Goal: Task Accomplishment & Management: Complete application form

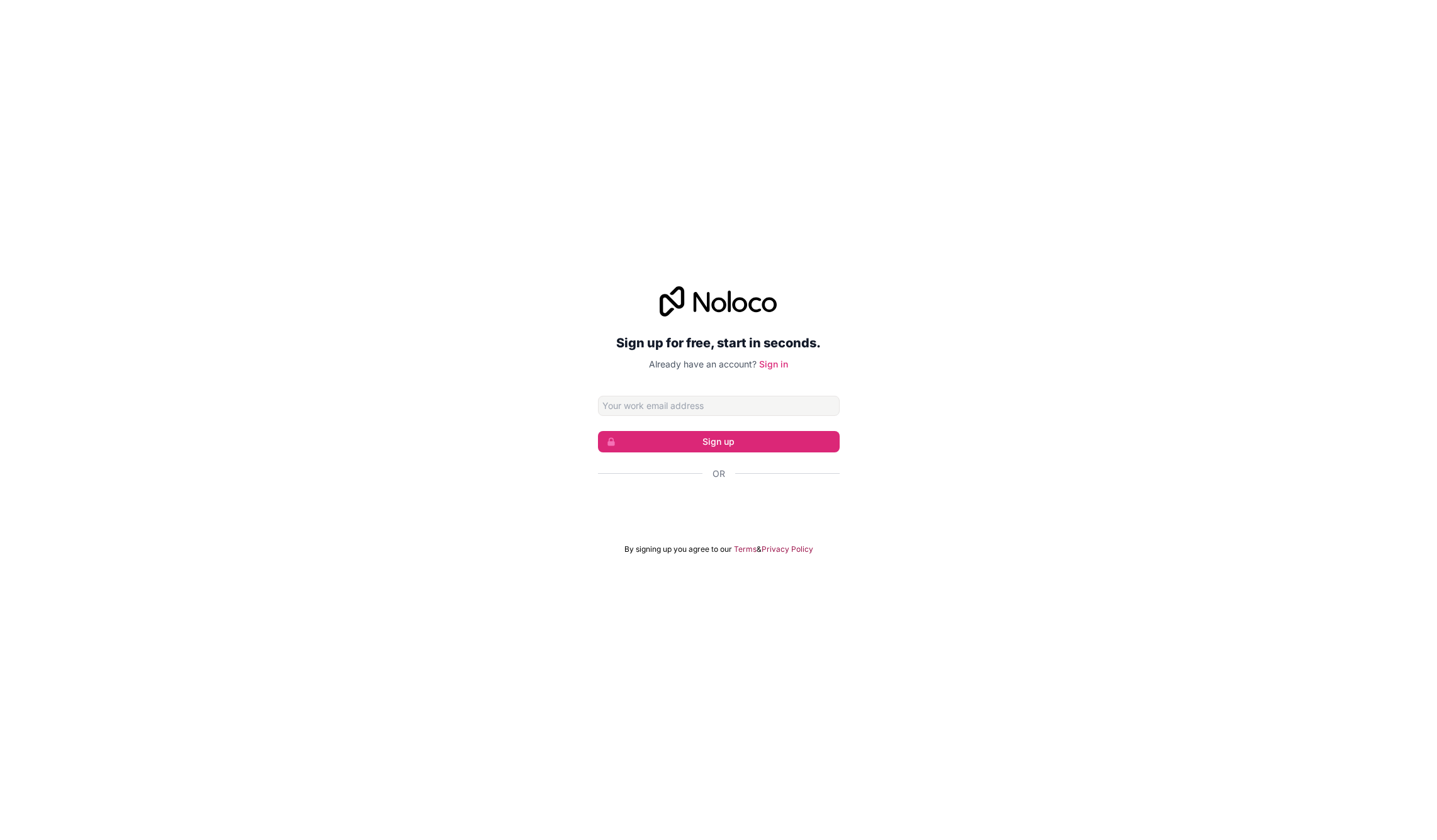
click at [967, 376] on div "Sign up for free, start in seconds. Already have an account? Sign in Sign up Or…" at bounding box center [718, 420] width 1437 height 303
click at [715, 406] on input "Email address" at bounding box center [718, 406] width 242 height 20
type input "S"
type input "[EMAIL_ADDRESS][DOMAIN_NAME]"
click at [718, 441] on button "Sign up" at bounding box center [718, 441] width 242 height 22
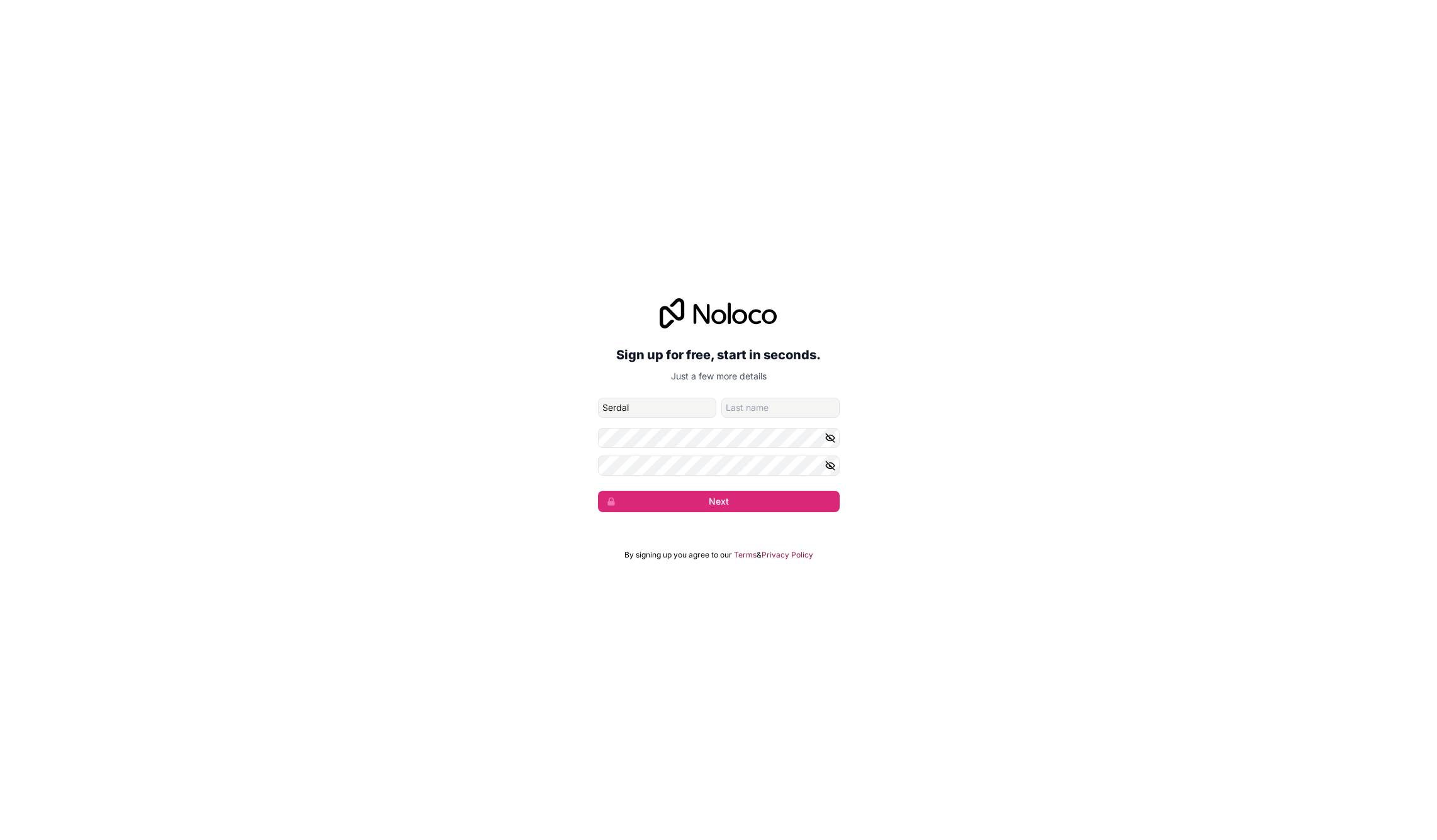
type input "Serdal"
type input "Güzel"
click at [690, 497] on button "Next" at bounding box center [718, 501] width 242 height 22
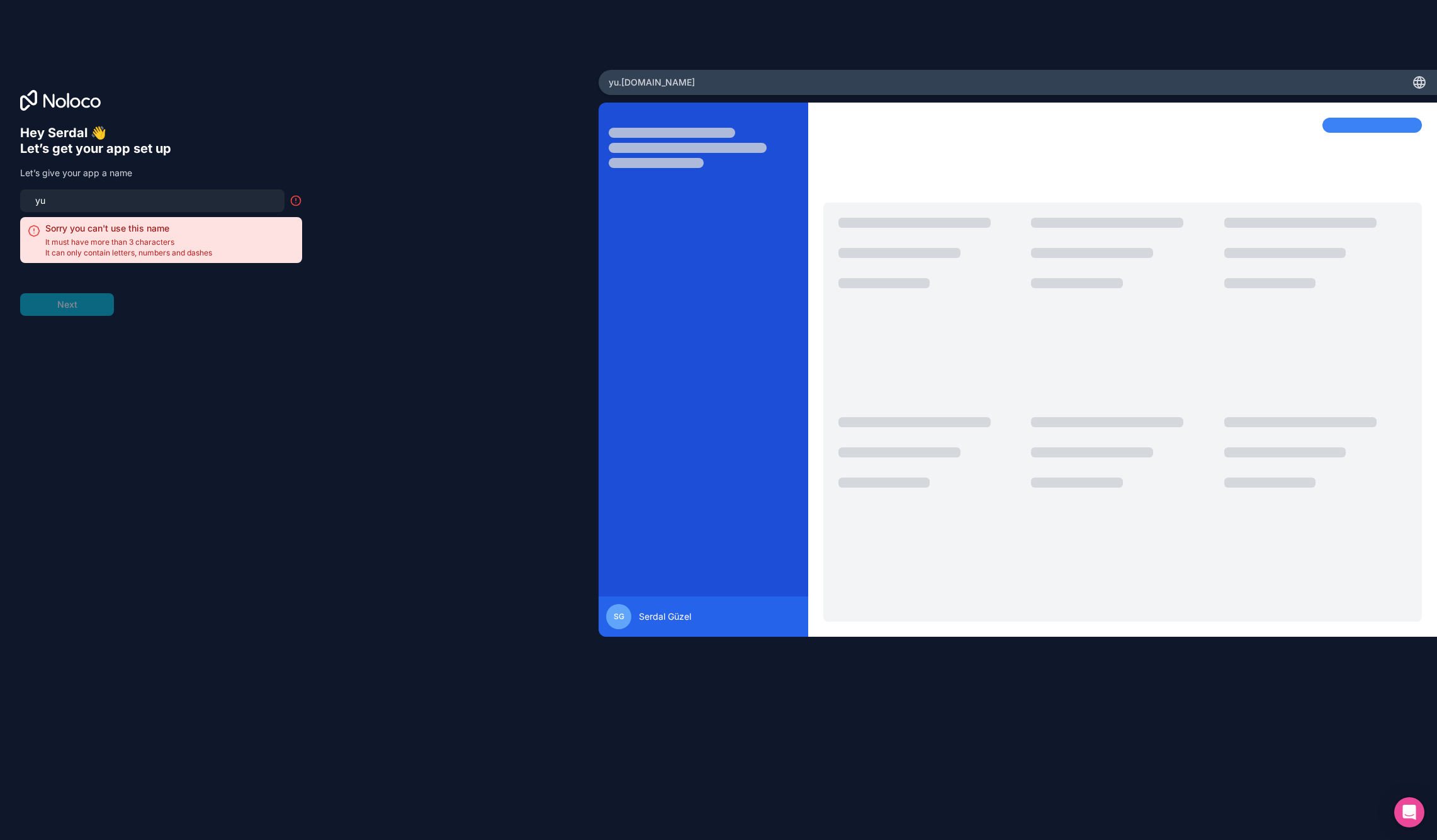
type input "y"
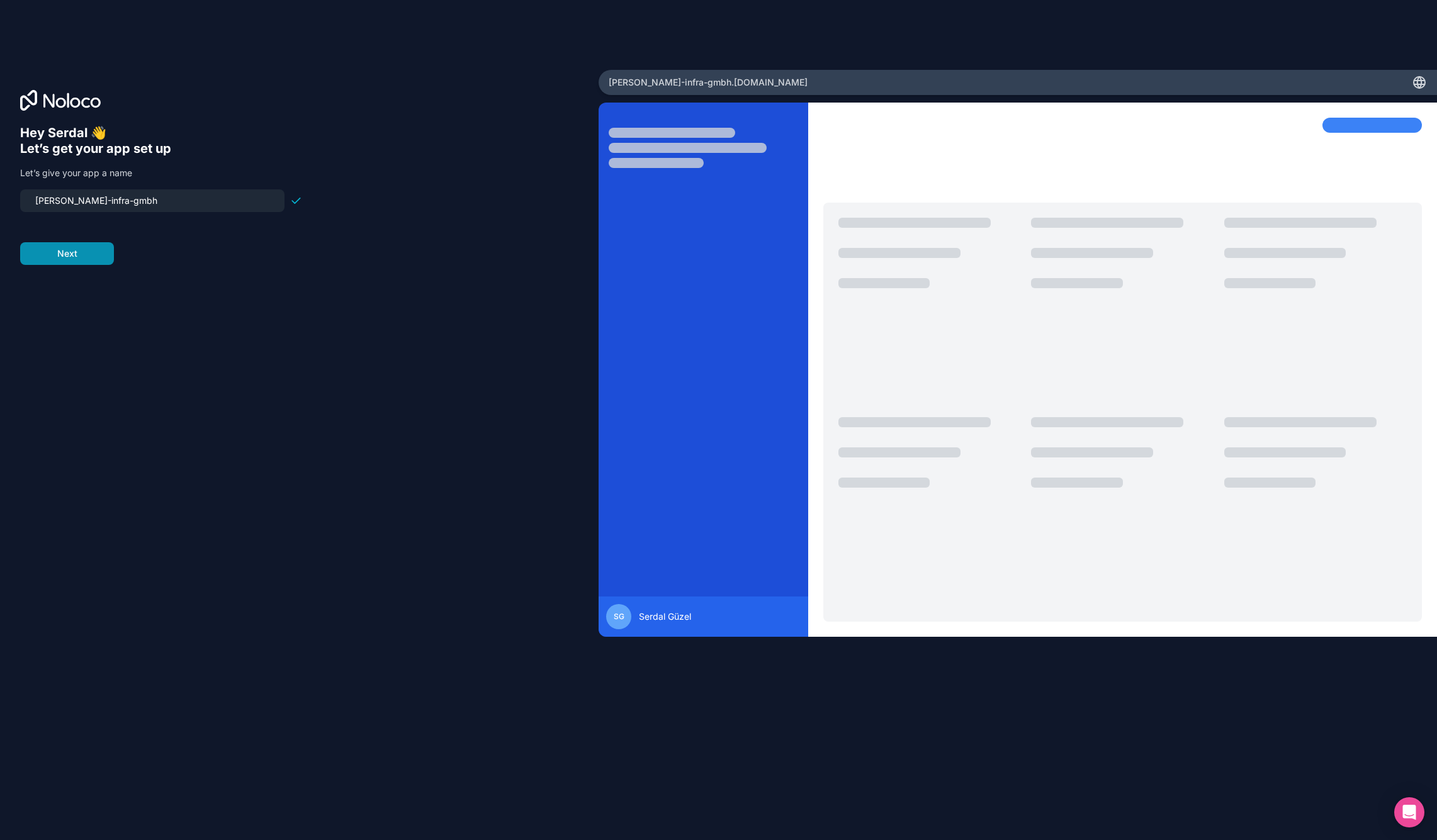
type input "[PERSON_NAME]-infra-gmbh"
click at [71, 257] on button "Next" at bounding box center [67, 254] width 94 height 22
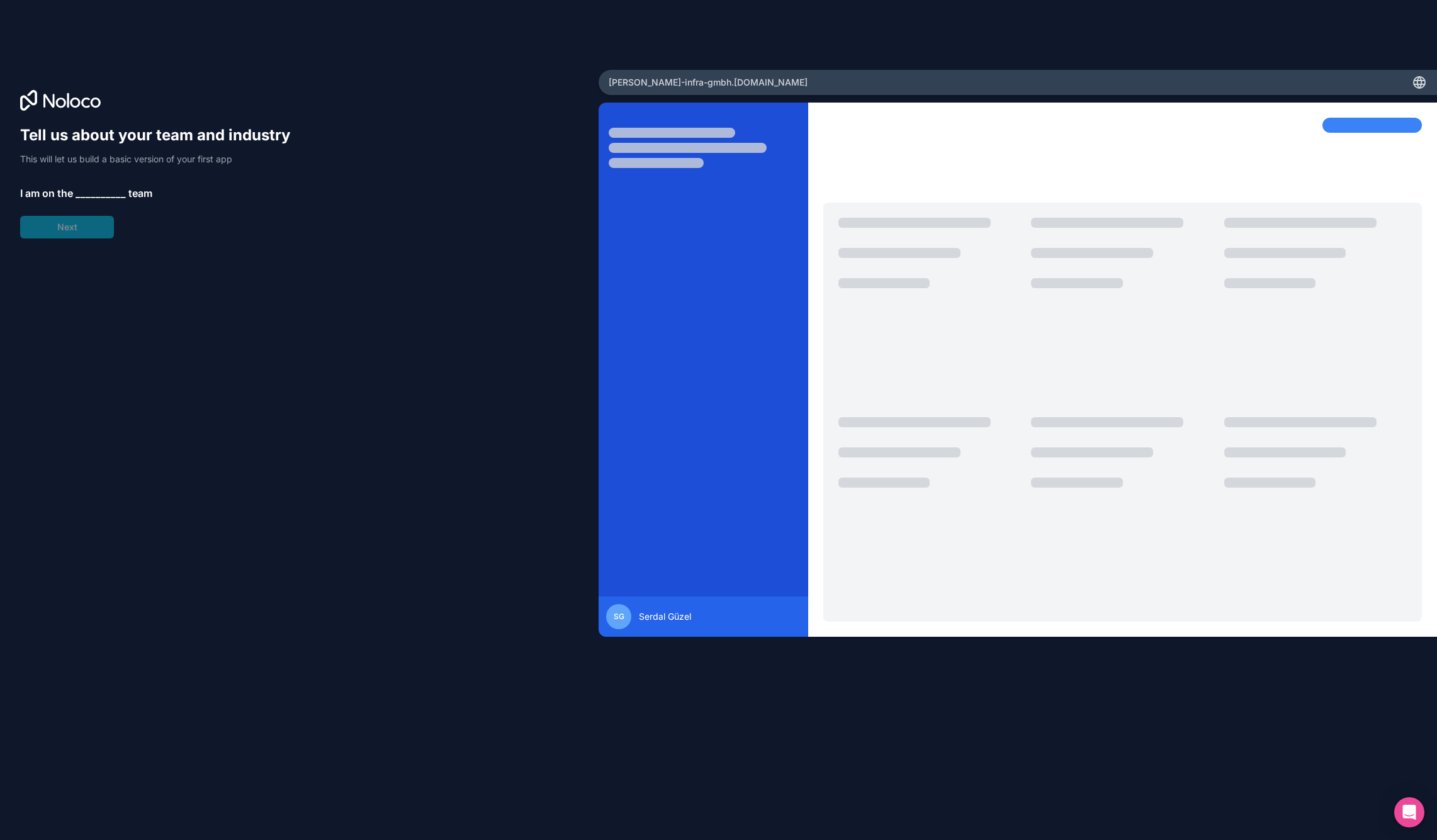
click at [91, 192] on span "__________" at bounding box center [100, 193] width 51 height 15
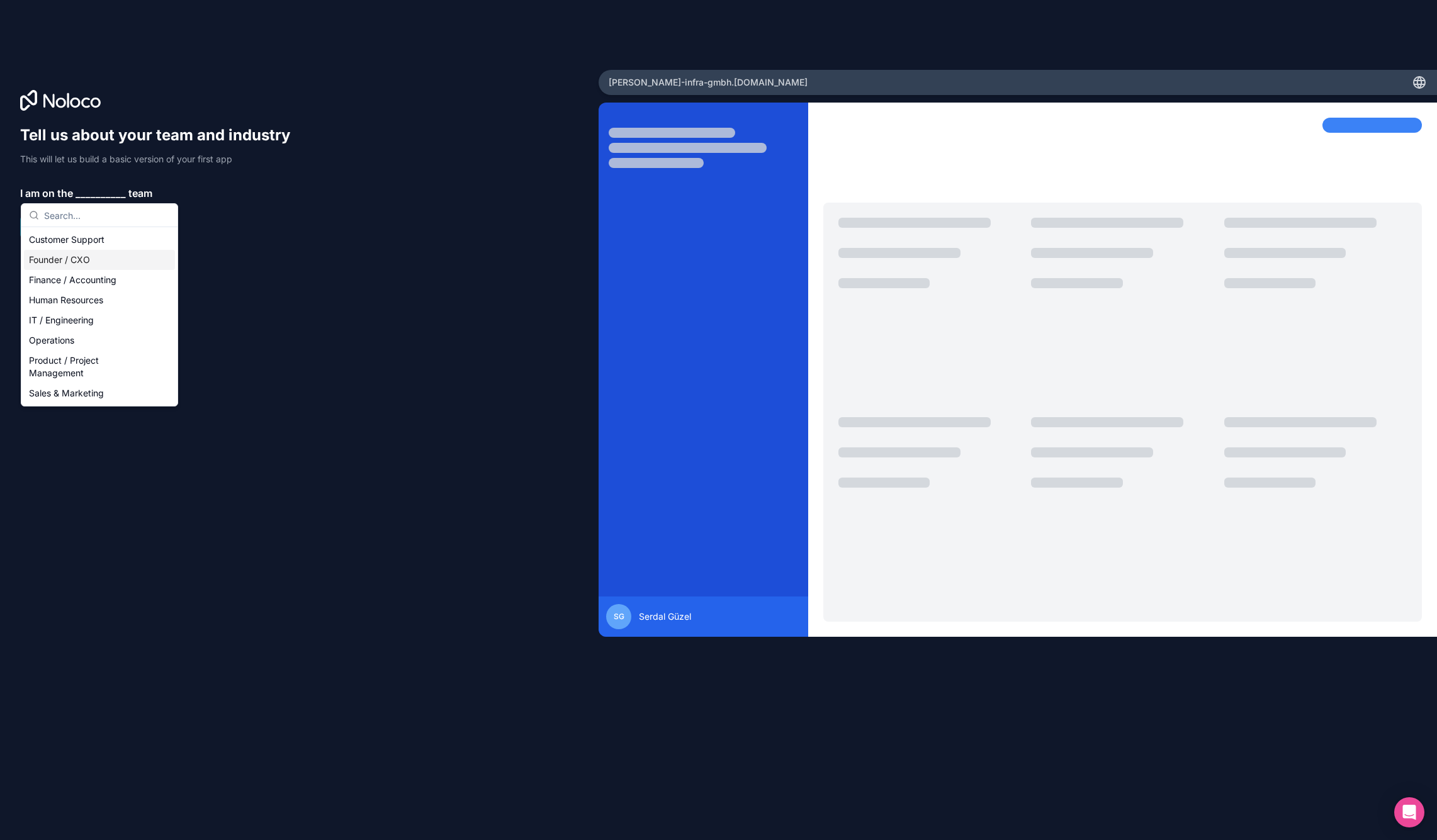
click at [104, 256] on div "Founder / CXO" at bounding box center [99, 259] width 151 height 20
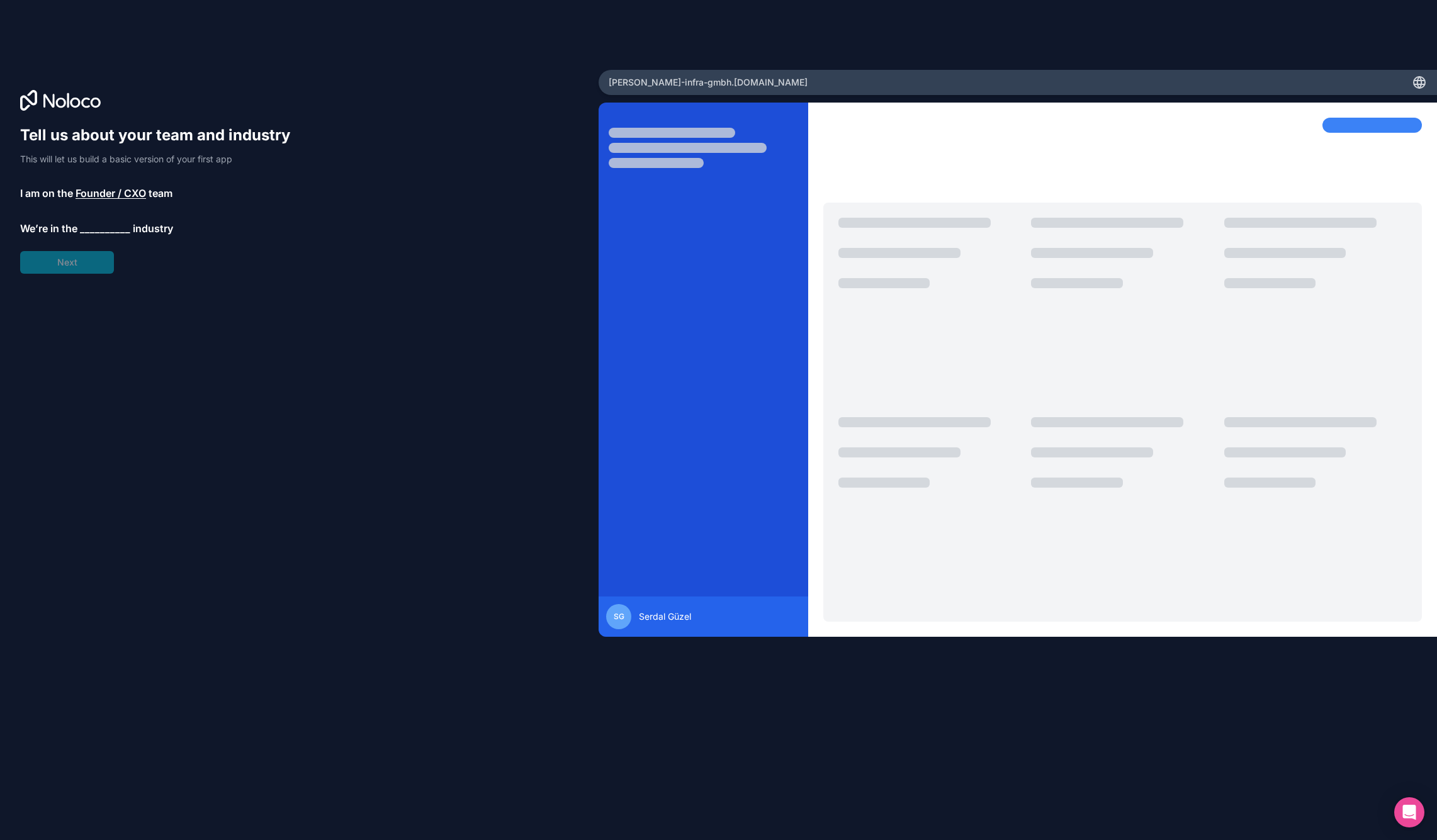
click at [104, 229] on span "__________" at bounding box center [105, 228] width 51 height 15
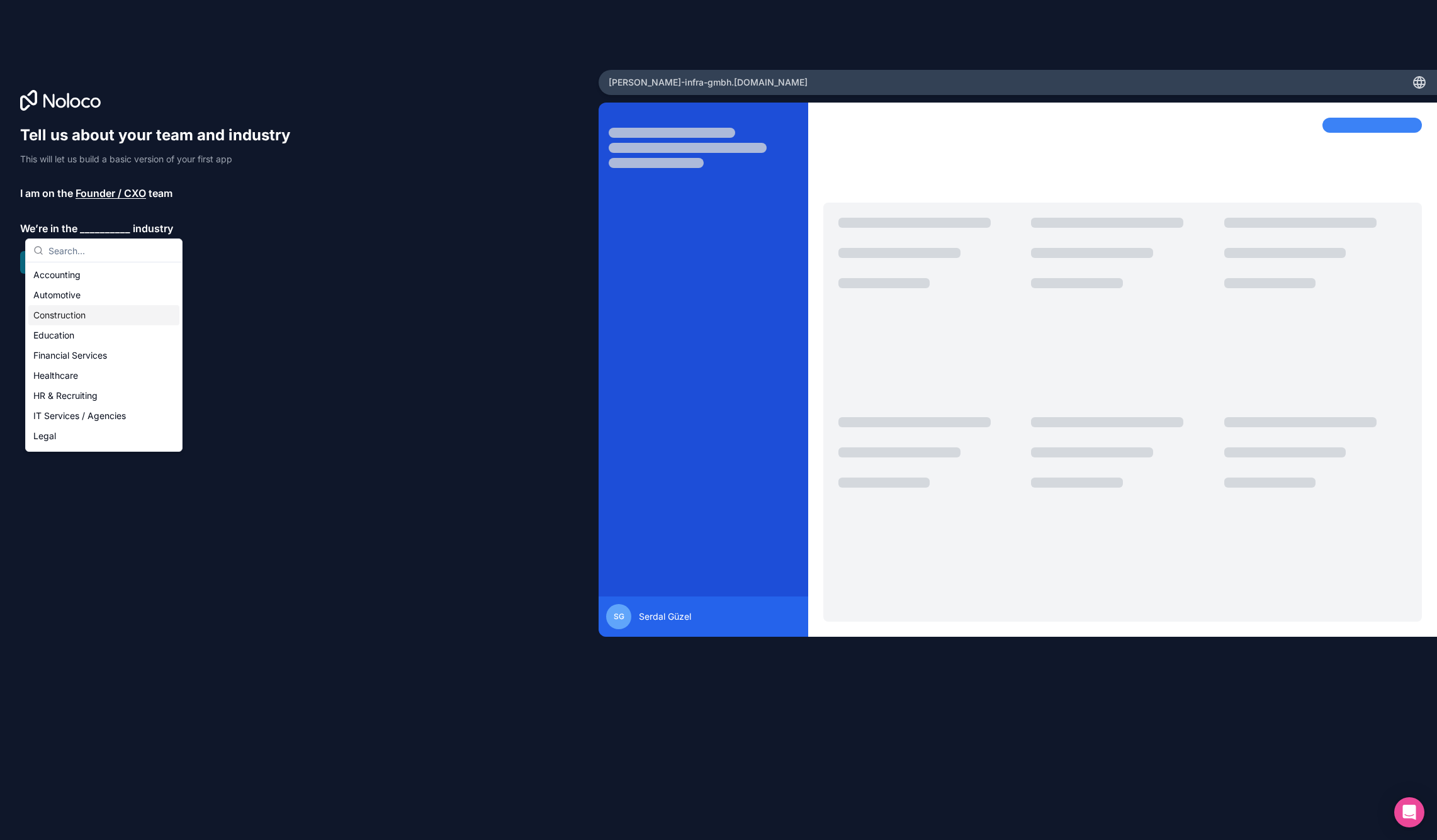
click at [68, 313] on div "Construction" at bounding box center [104, 315] width 151 height 20
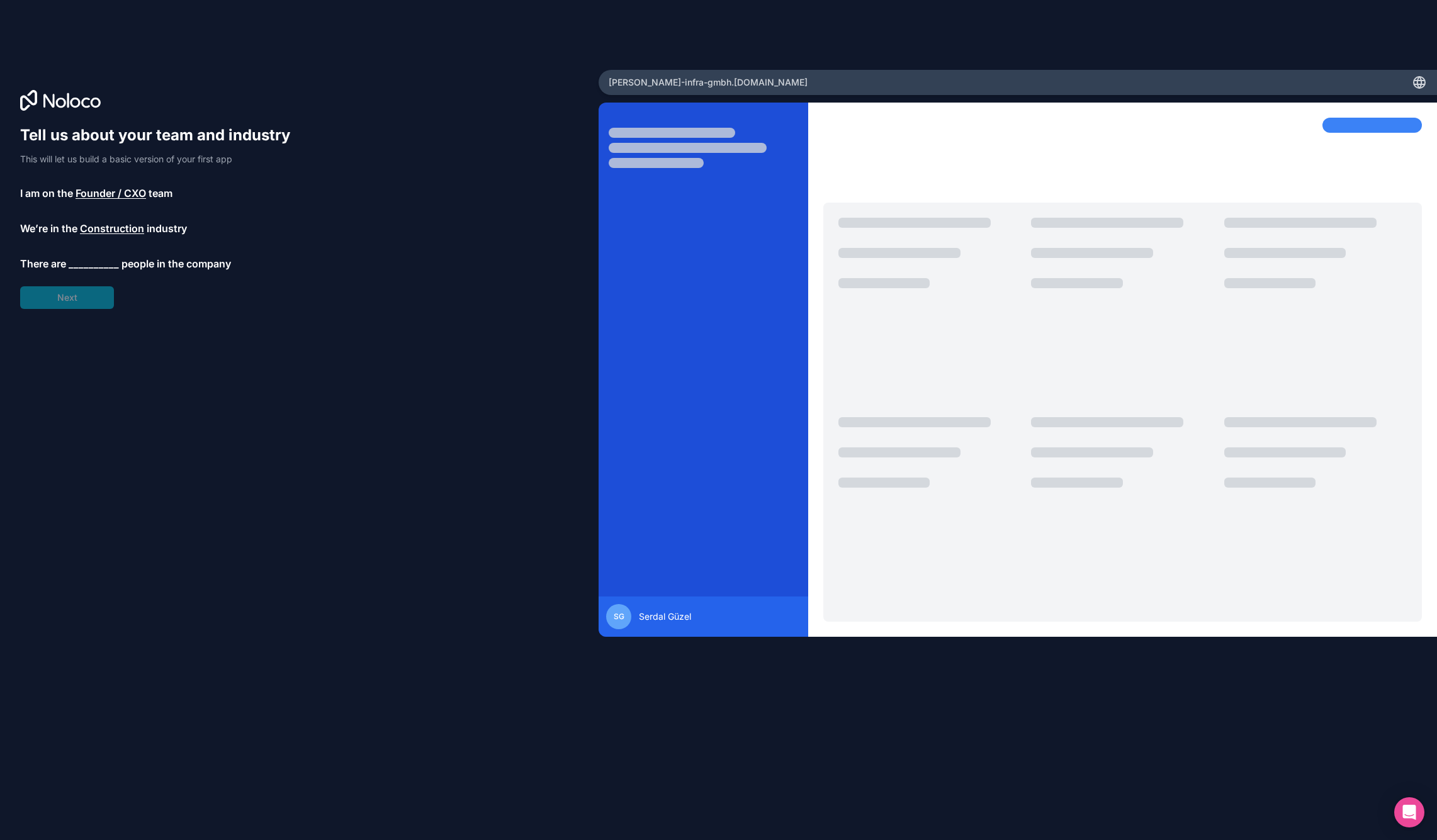
click at [87, 263] on span "__________" at bounding box center [93, 263] width 51 height 15
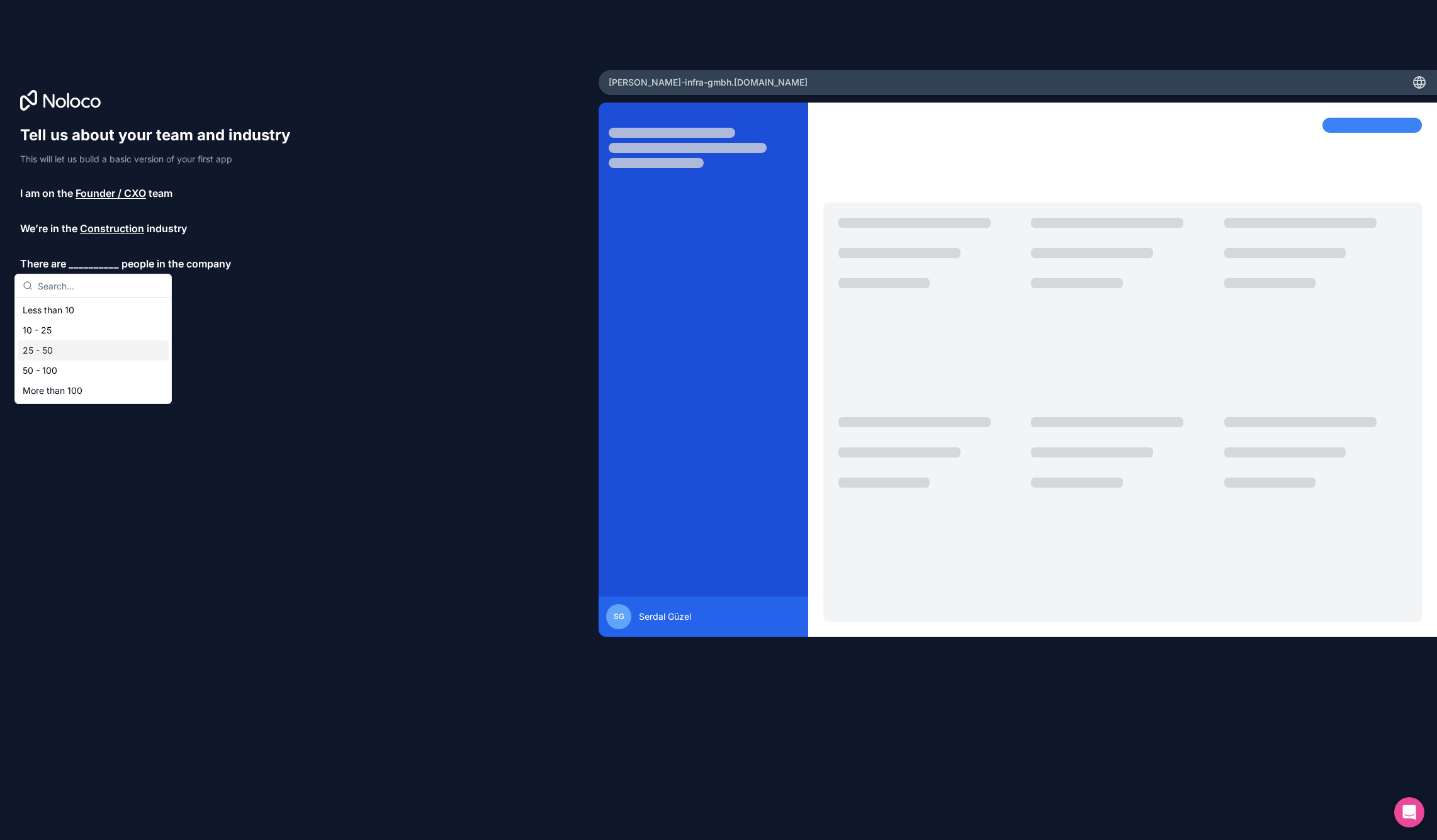
click at [52, 345] on div "25 - 50" at bounding box center [93, 350] width 151 height 20
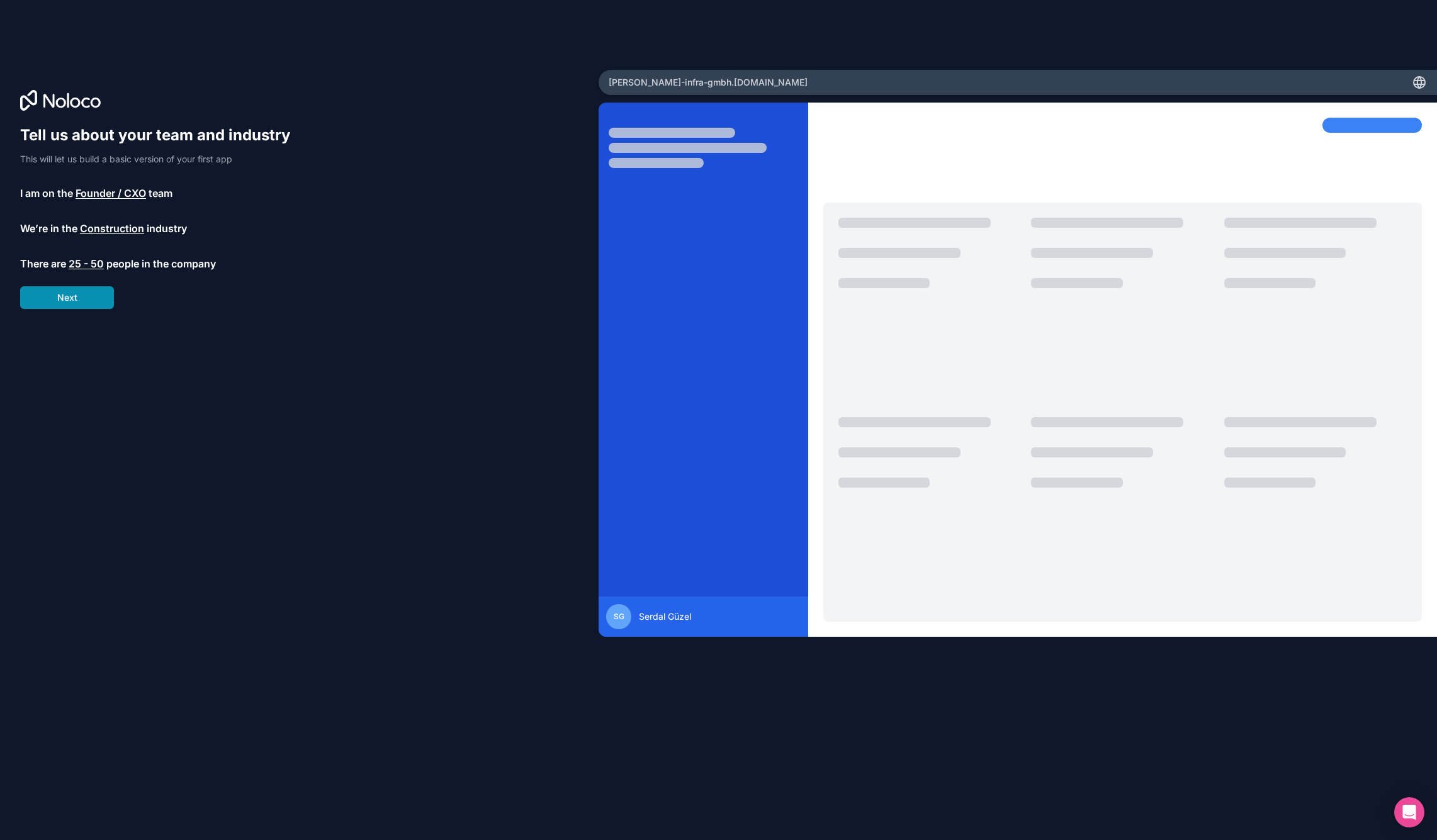
click at [68, 299] on button "Next" at bounding box center [67, 298] width 94 height 22
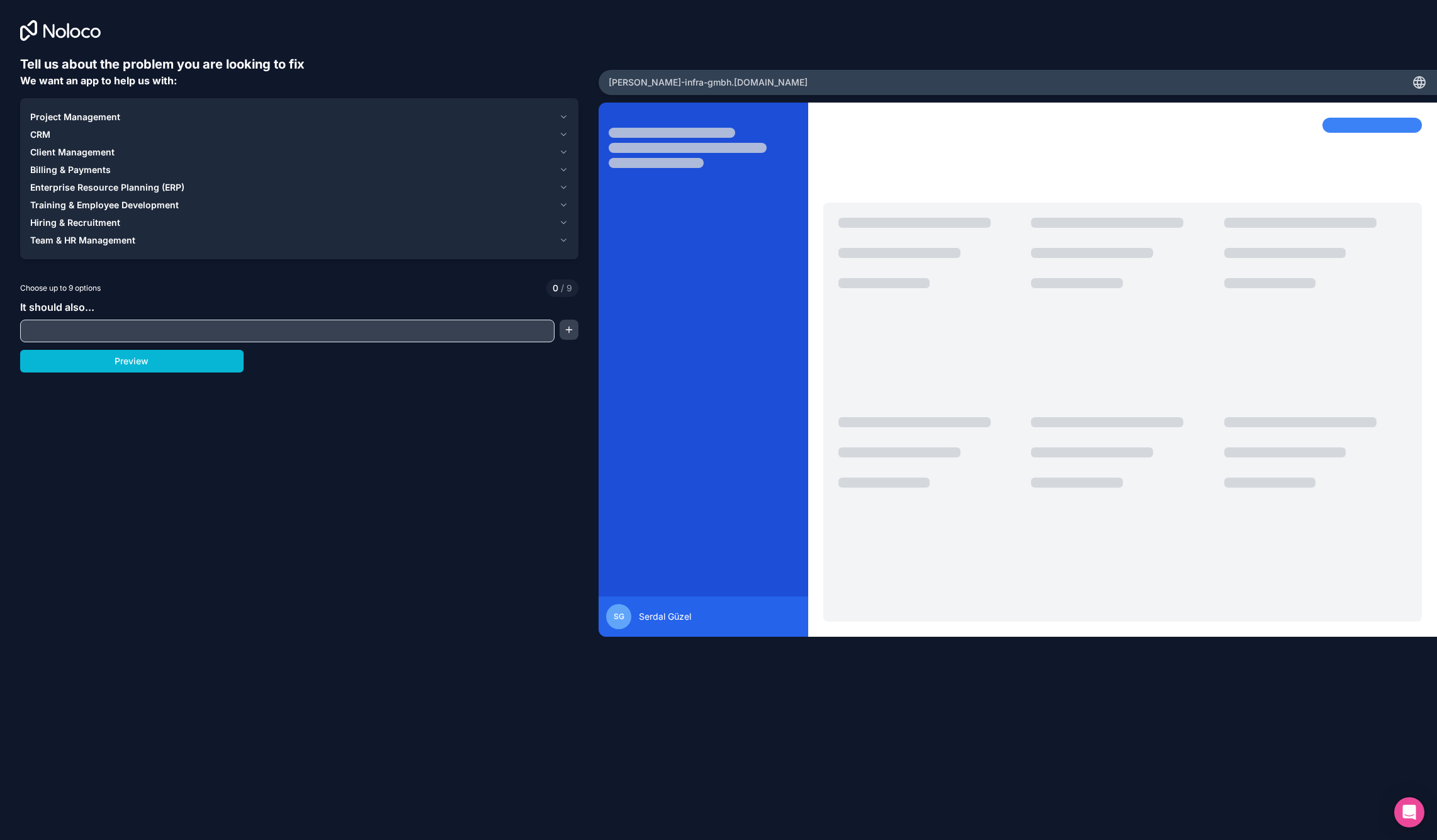
click at [94, 114] on span "Project Management" at bounding box center [75, 117] width 90 height 12
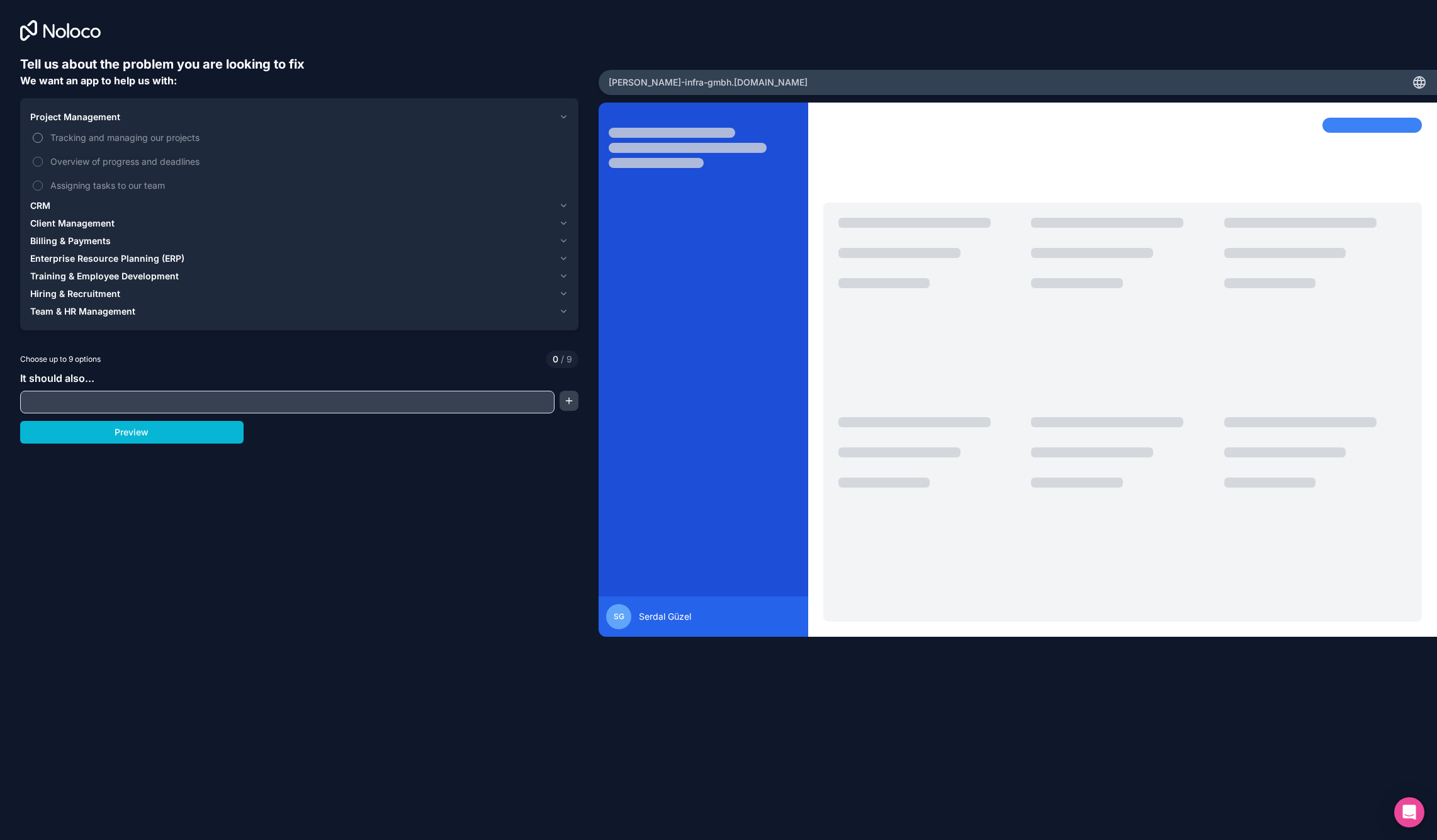
click at [40, 143] on label "Tracking and managing our projects" at bounding box center [299, 137] width 538 height 23
click at [40, 143] on button "Tracking and managing our projects" at bounding box center [37, 137] width 10 height 10
click at [43, 167] on label "Overview of progress and deadlines" at bounding box center [299, 161] width 538 height 23
click at [43, 167] on button "Overview of progress and deadlines" at bounding box center [37, 162] width 10 height 10
click at [38, 187] on button "Assigning tasks to our team" at bounding box center [37, 185] width 10 height 10
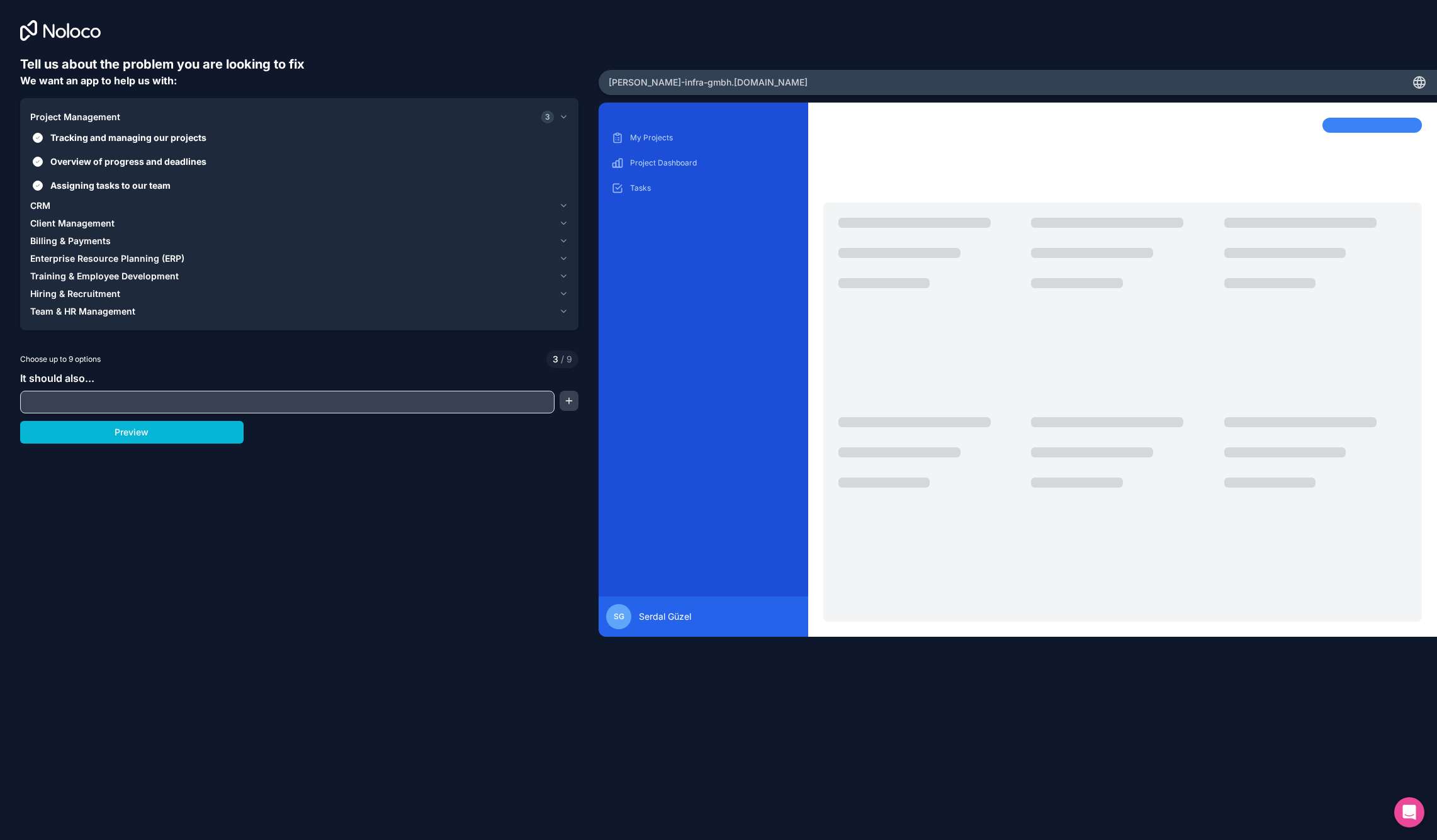
click at [45, 208] on span "CRM" at bounding box center [40, 206] width 20 height 12
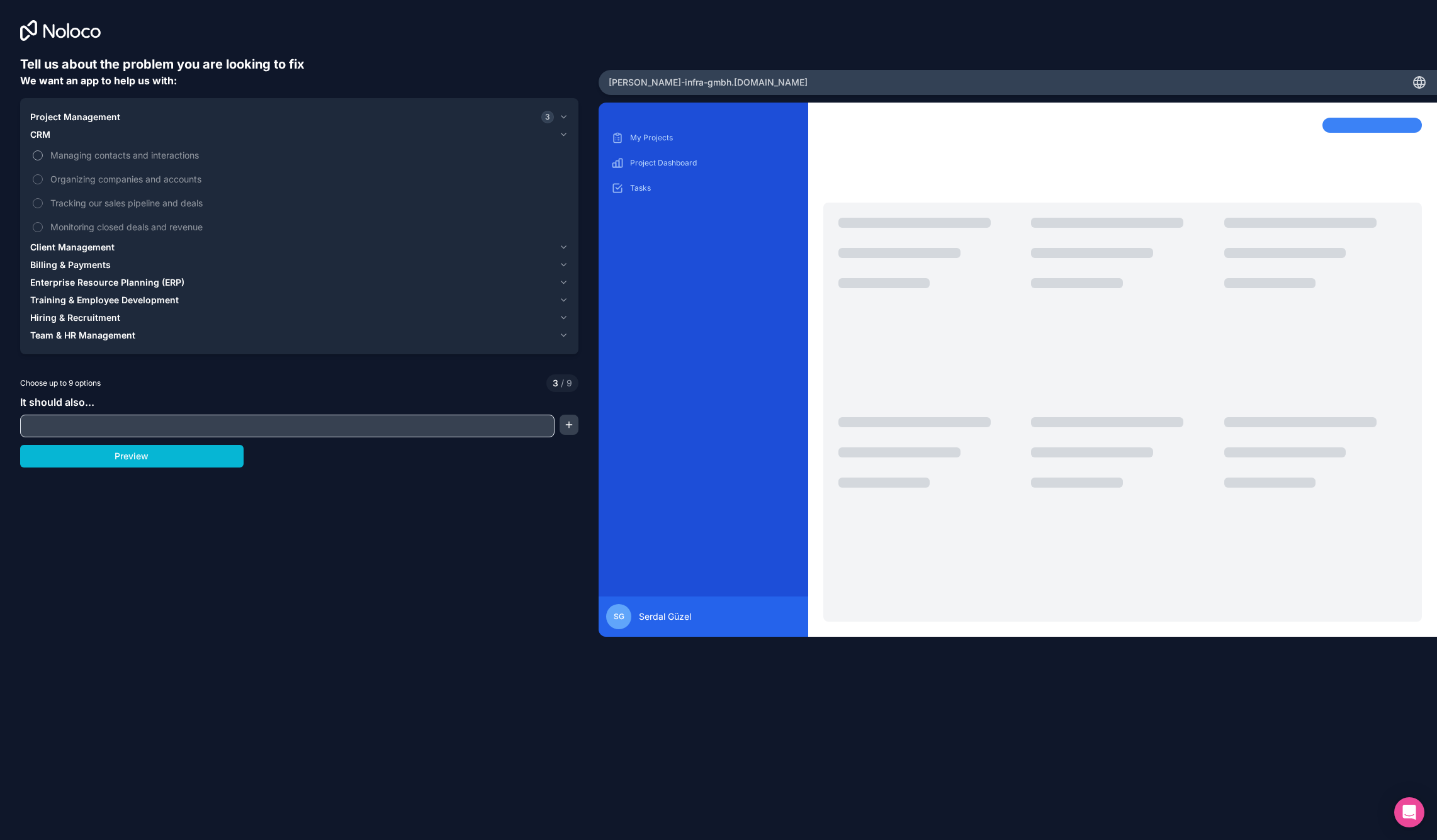
click at [43, 155] on label "Managing contacts and interactions" at bounding box center [299, 154] width 538 height 23
click at [43, 155] on button "Managing contacts and interactions" at bounding box center [37, 155] width 10 height 10
click at [81, 250] on span "Client Management" at bounding box center [72, 247] width 84 height 12
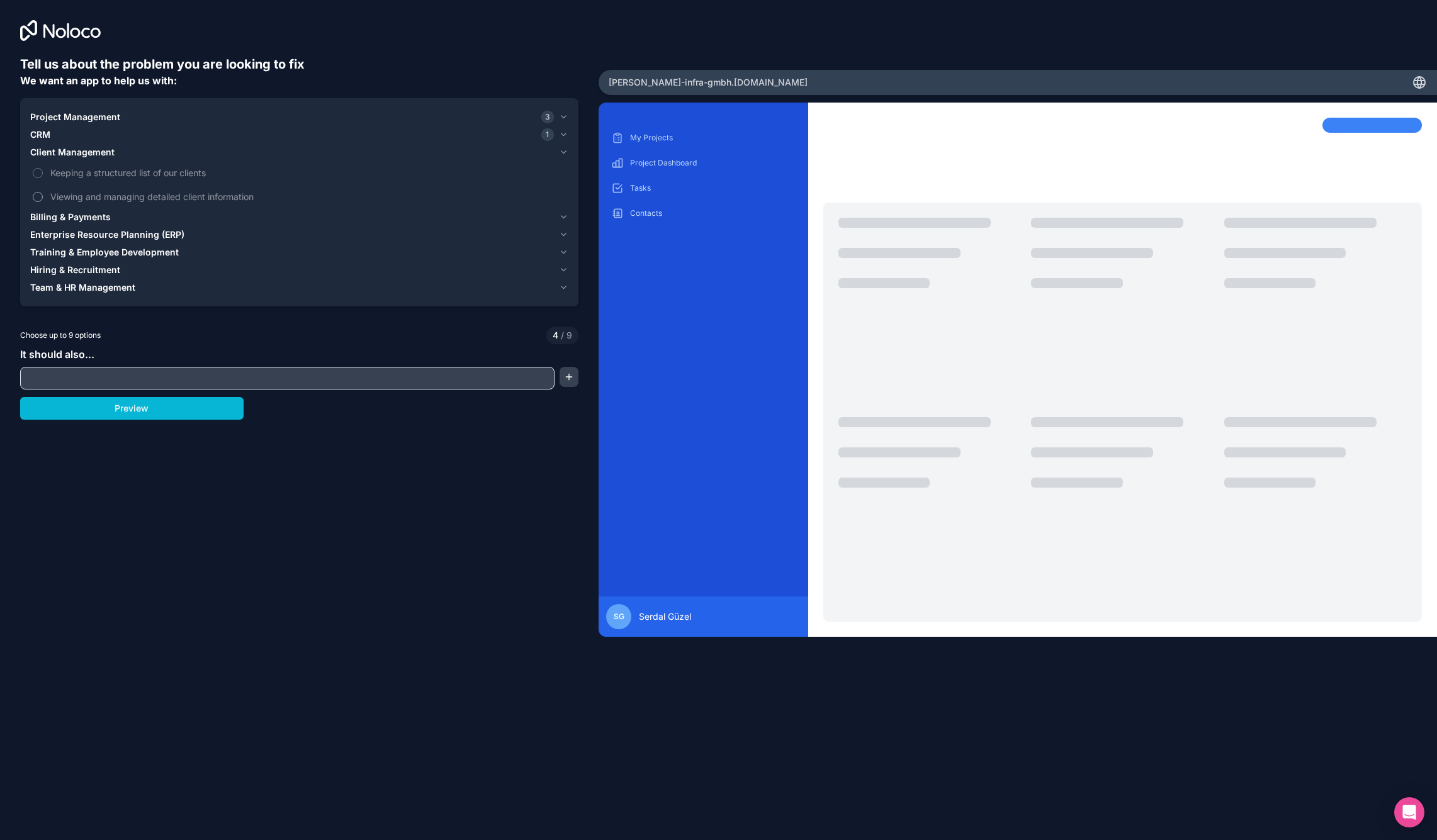
click at [39, 194] on button "Viewing and managing detailed client information" at bounding box center [37, 196] width 10 height 10
click at [126, 412] on button "Preview" at bounding box center [132, 409] width 223 height 22
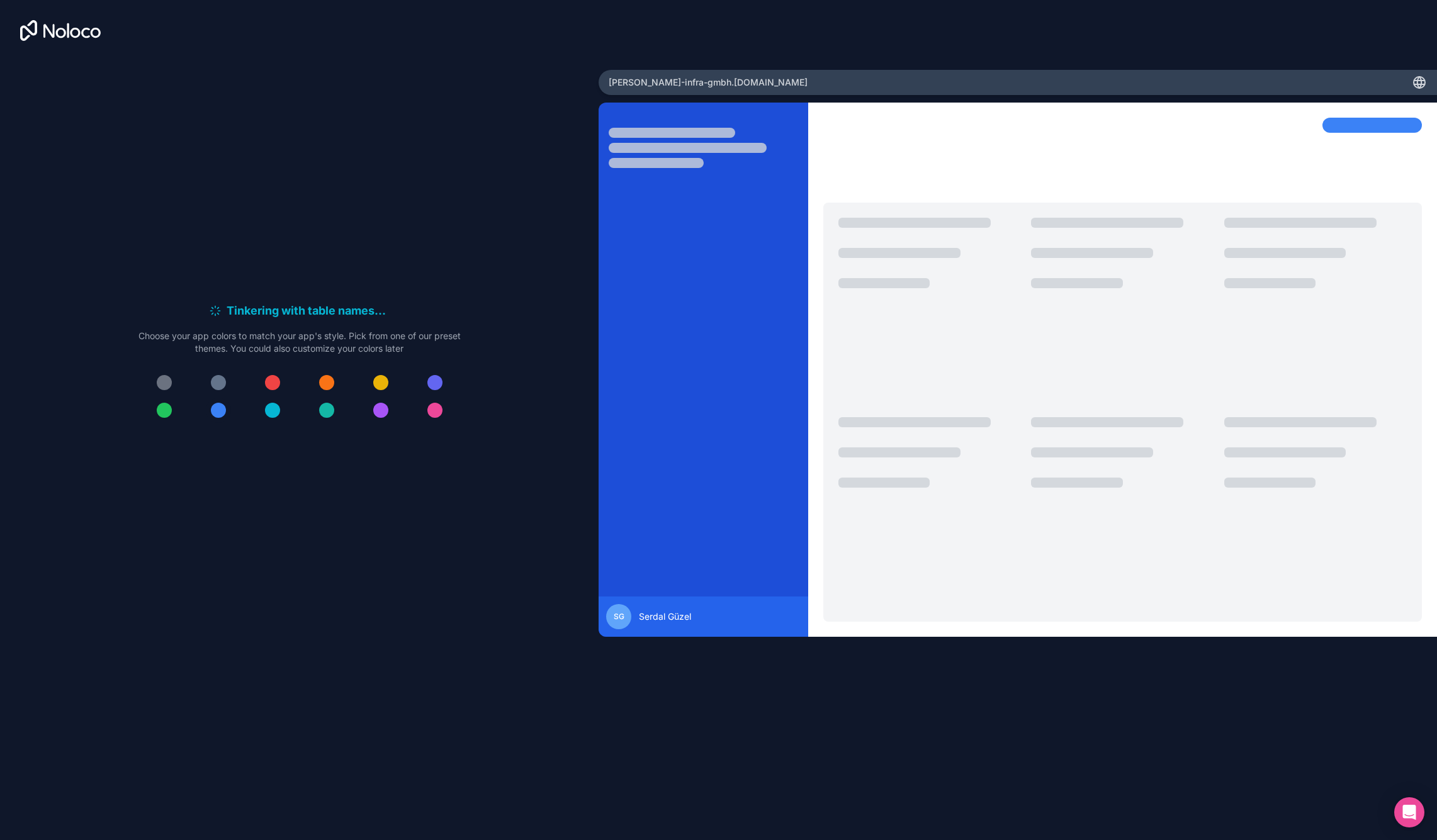
click at [217, 409] on div at bounding box center [218, 410] width 15 height 15
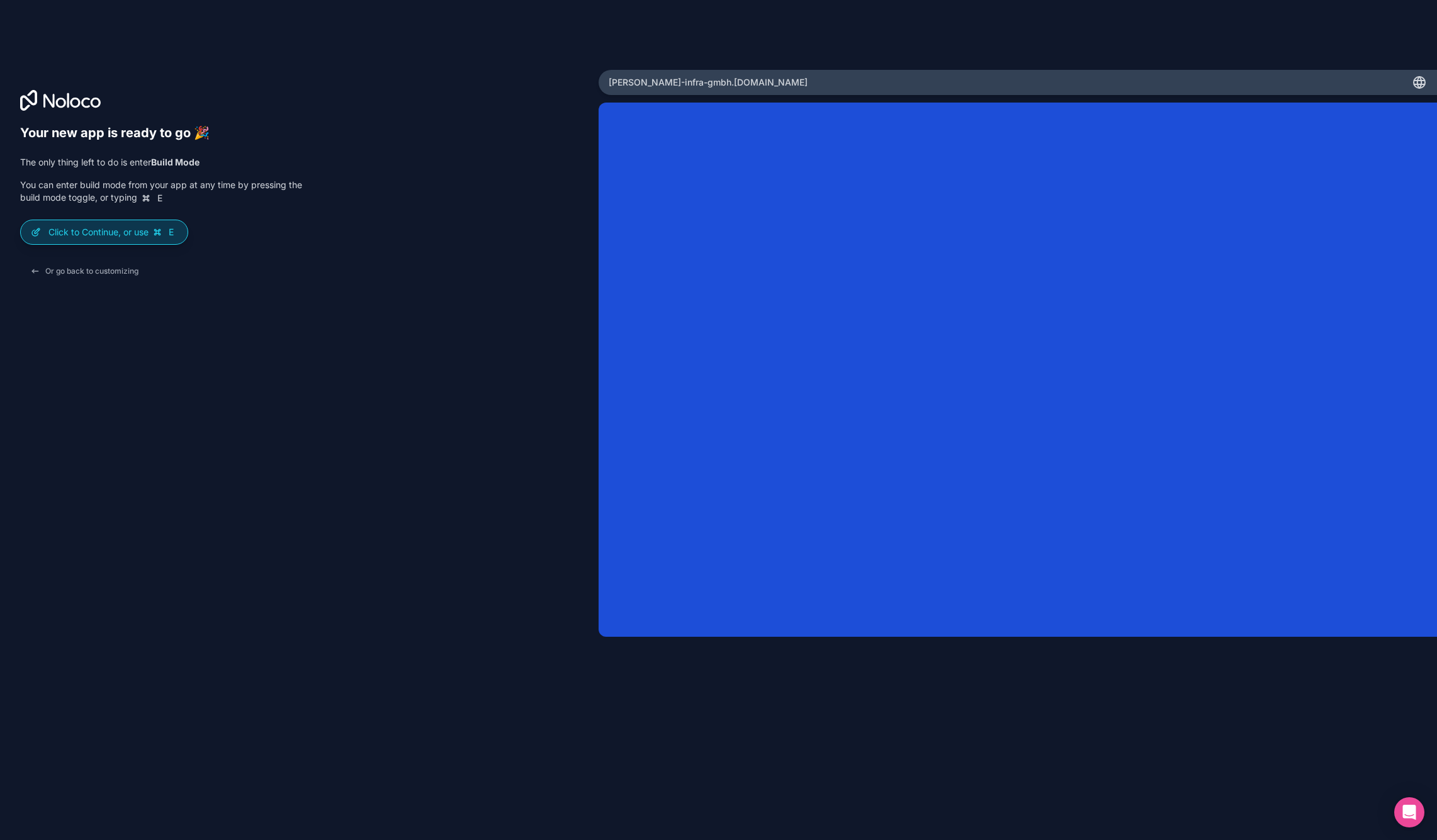
click at [150, 231] on p "Click to Continue, or use E" at bounding box center [113, 232] width 129 height 12
